Goal: Obtain resource: Obtain resource

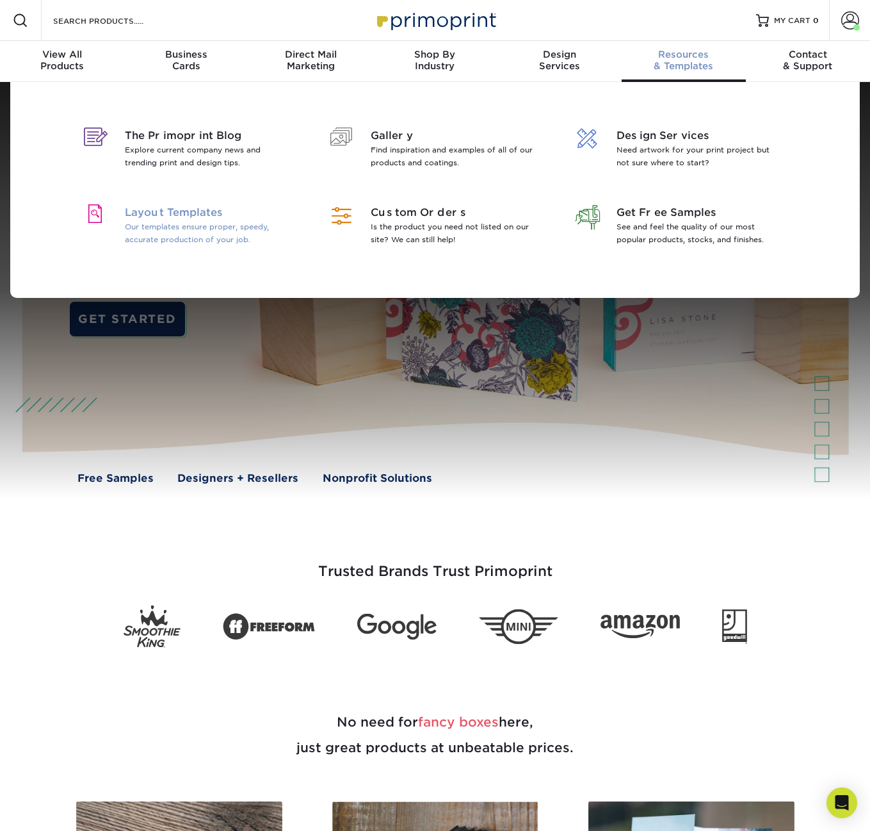
click at [226, 230] on p "Our templates ensure proper, speedy, accurate production of your job." at bounding box center [208, 233] width 166 height 26
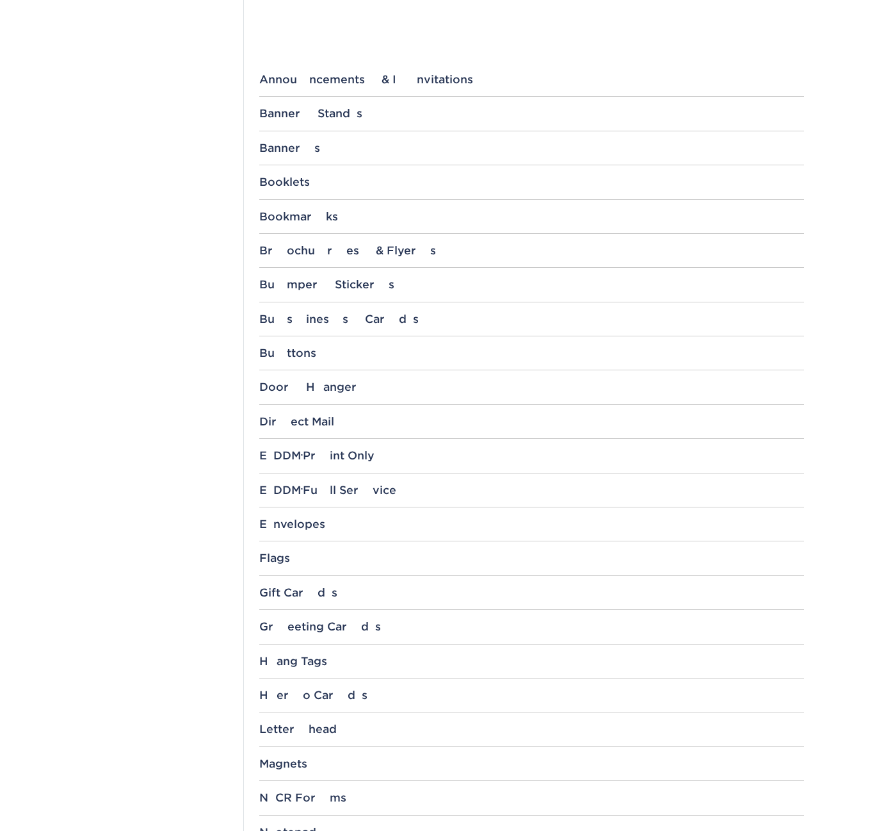
scroll to position [517, 0]
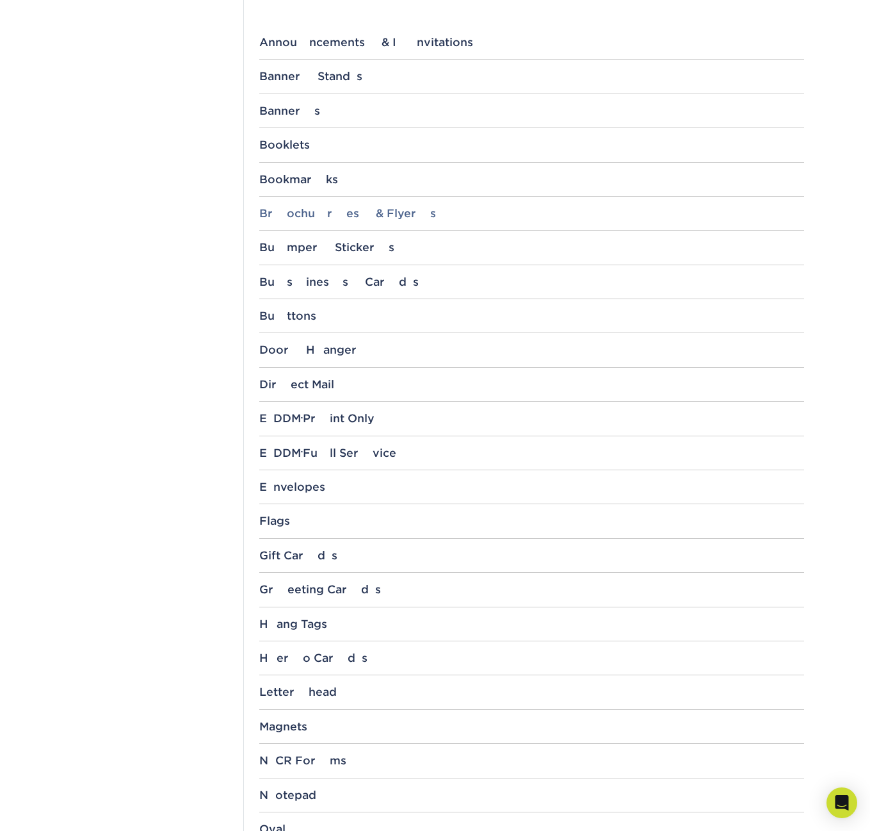
click at [332, 212] on div "Brochures & Flyers" at bounding box center [531, 213] width 545 height 13
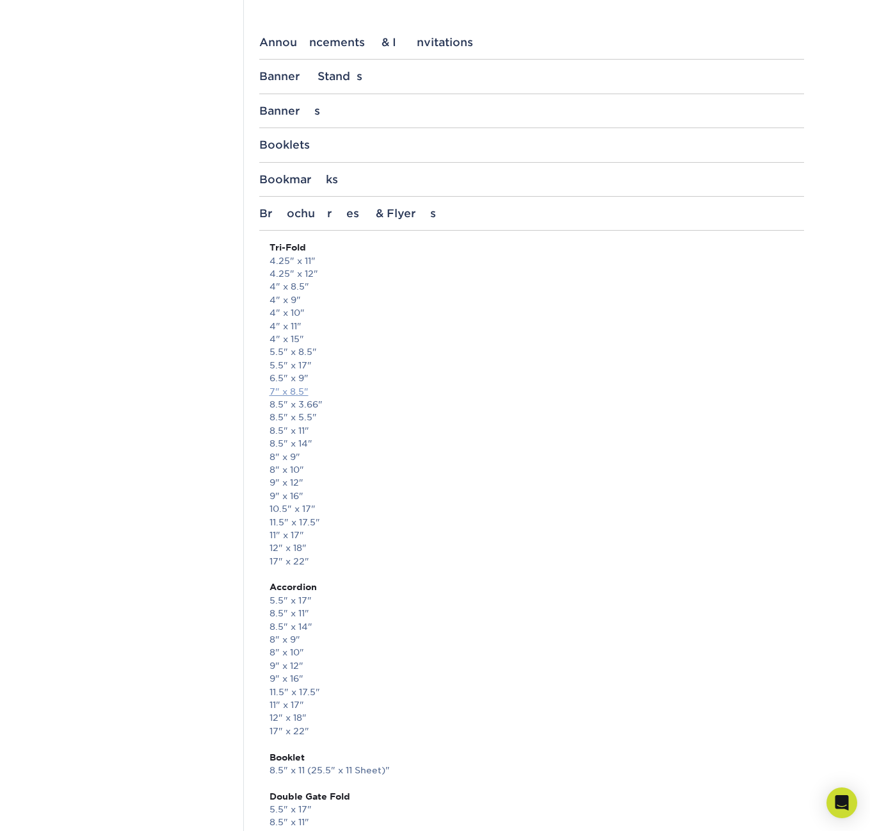
click at [298, 390] on link "7" x 8.5"" at bounding box center [289, 391] width 39 height 10
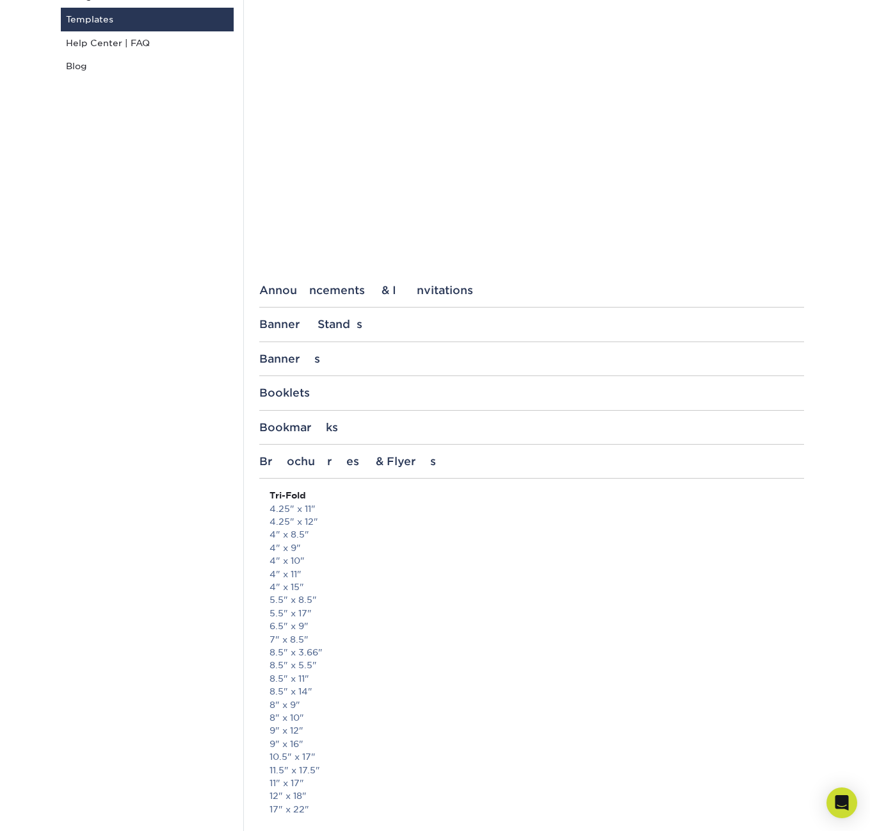
scroll to position [467, 0]
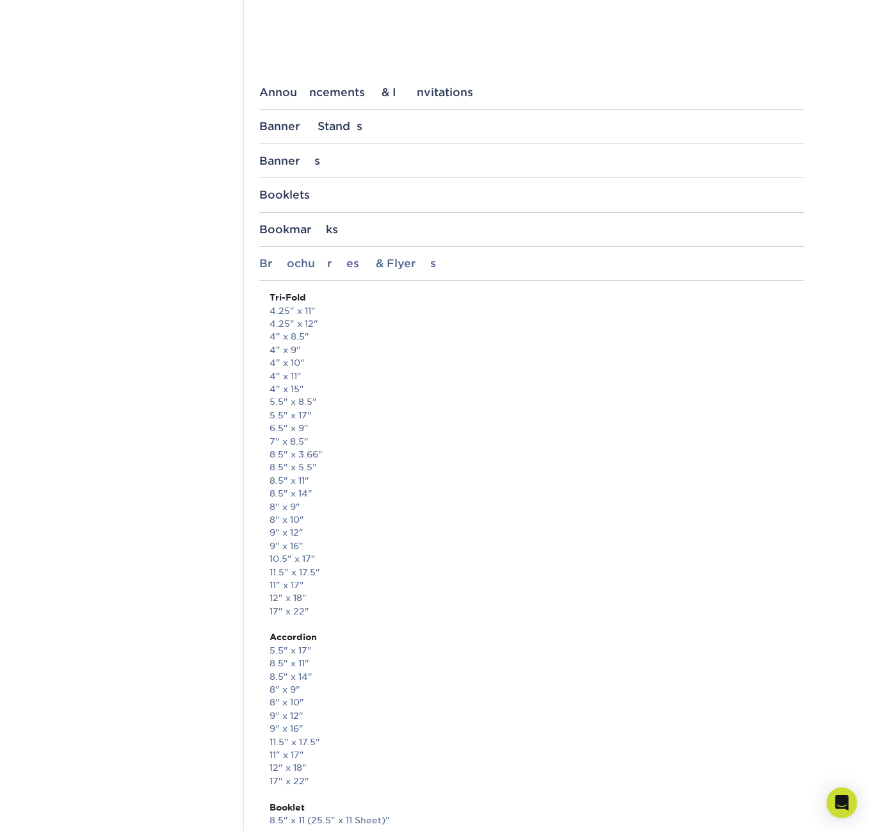
click at [359, 268] on div "Brochures & Flyers" at bounding box center [531, 263] width 545 height 13
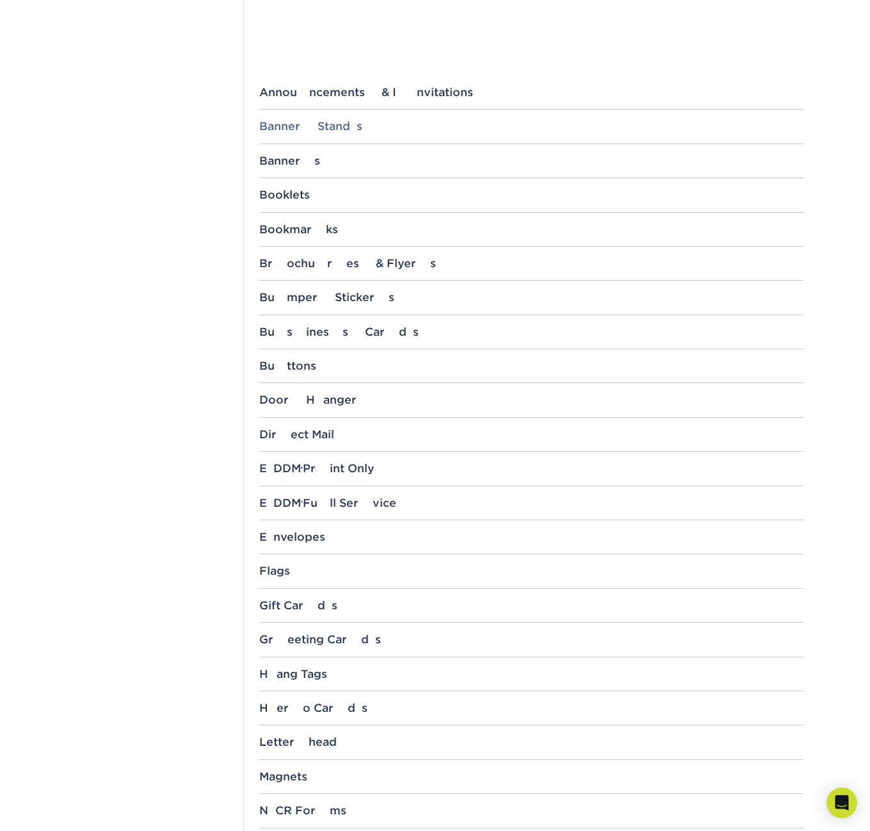
click at [327, 124] on div "Banner Stands" at bounding box center [531, 126] width 545 height 13
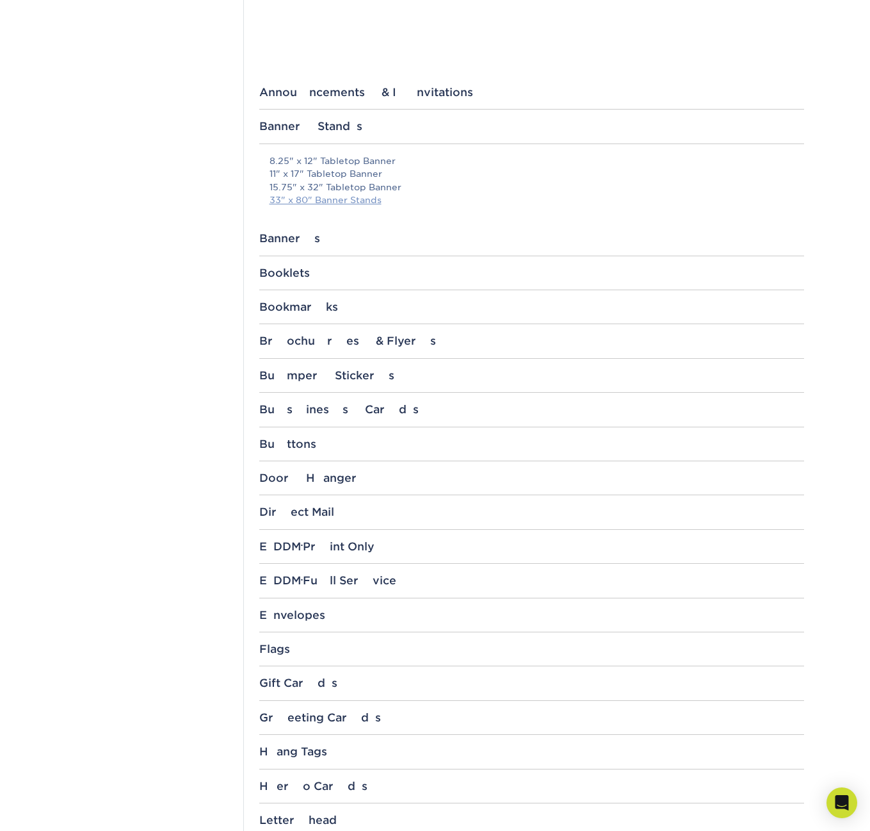
click at [323, 195] on link "33" x 80" Banner Stands" at bounding box center [326, 200] width 112 height 10
